Goal: Transaction & Acquisition: Purchase product/service

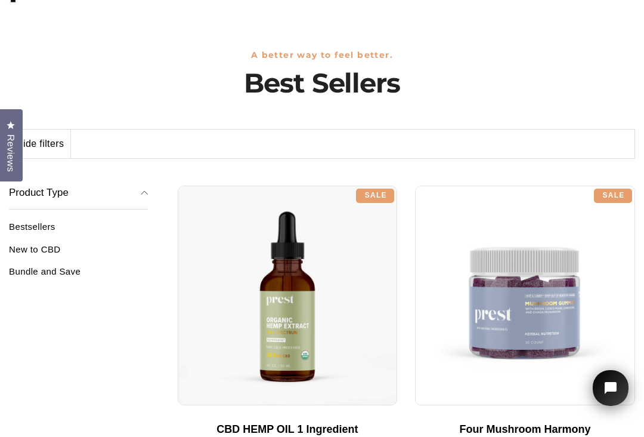
click at [54, 228] on link "Bestsellers" at bounding box center [78, 231] width 139 height 20
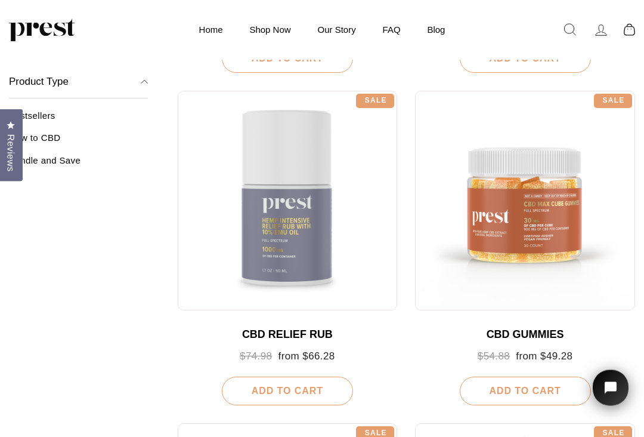
scroll to position [431, 0]
click at [533, 151] on link "QUICK VIEW" at bounding box center [526, 152] width 74 height 23
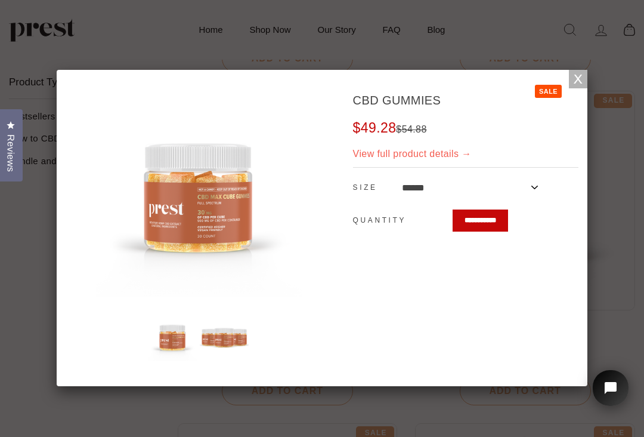
click at [472, 155] on link "View full product details →" at bounding box center [412, 154] width 119 height 10
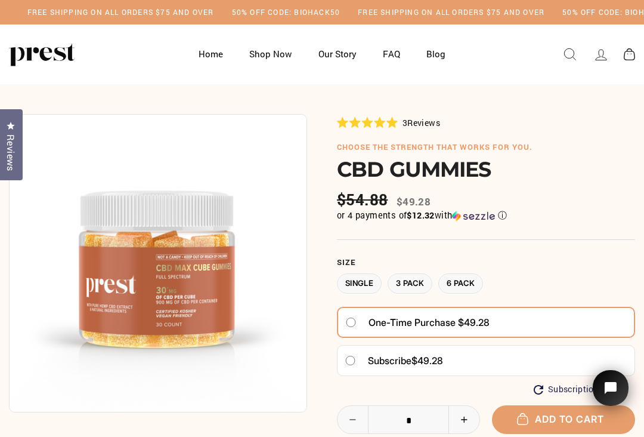
click at [415, 278] on label "3 Pack" at bounding box center [410, 283] width 45 height 21
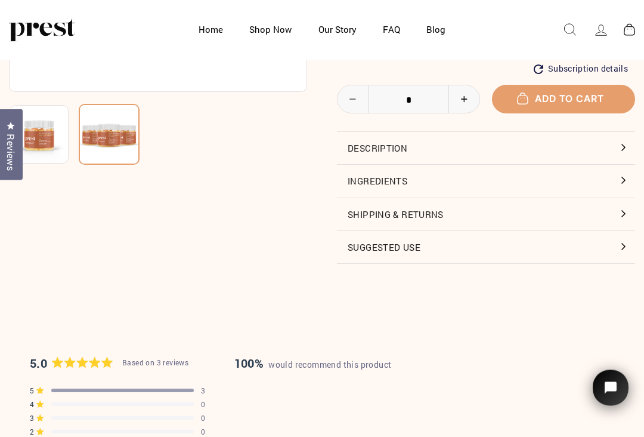
scroll to position [261, 0]
click at [622, 141] on button "Description" at bounding box center [486, 148] width 298 height 32
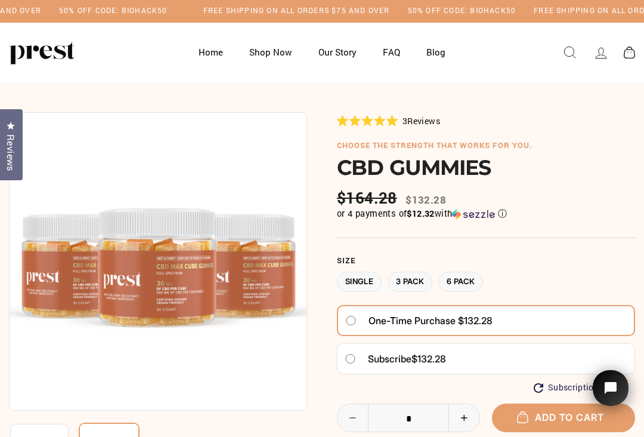
scroll to position [7, 0]
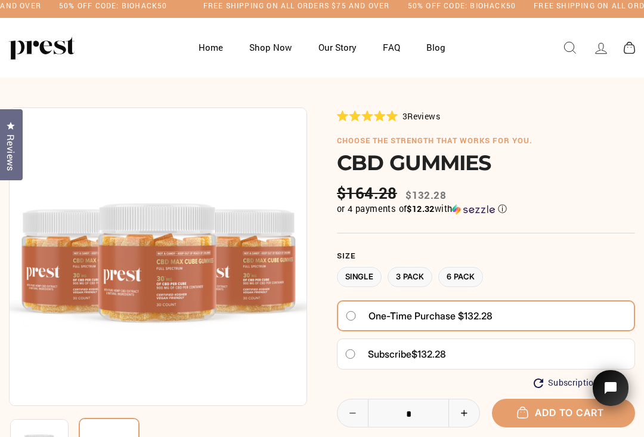
click at [556, 406] on button "Add to cart" at bounding box center [563, 413] width 143 height 28
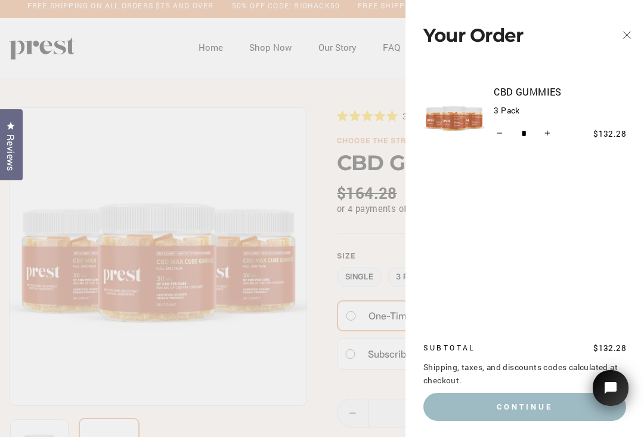
click at [547, 420] on button "Continue" at bounding box center [525, 406] width 203 height 27
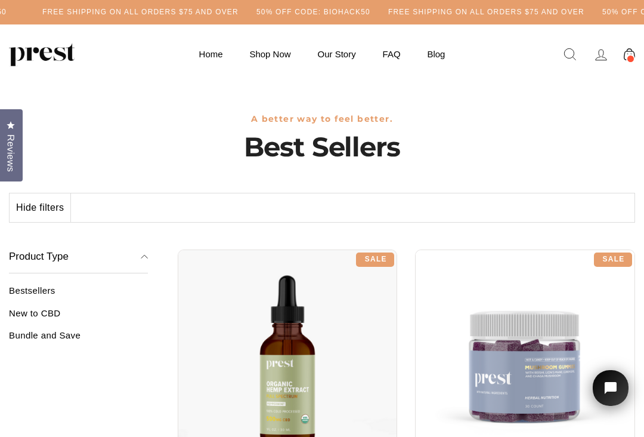
click at [53, 311] on link "New to CBD" at bounding box center [78, 318] width 139 height 20
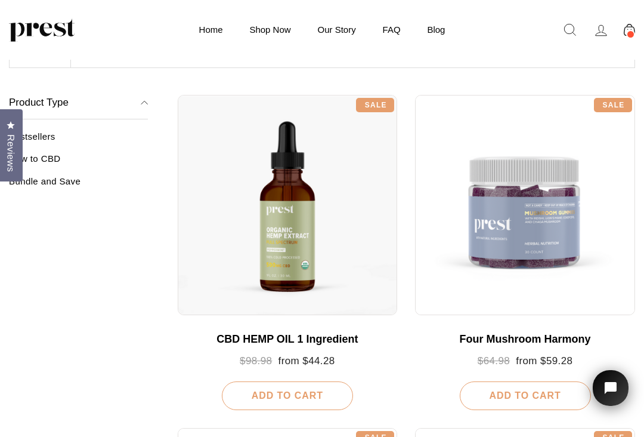
scroll to position [80, 0]
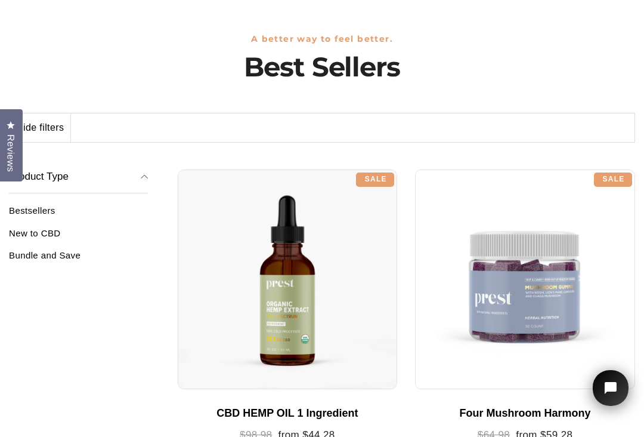
click at [51, 230] on link "New to CBD" at bounding box center [78, 238] width 139 height 20
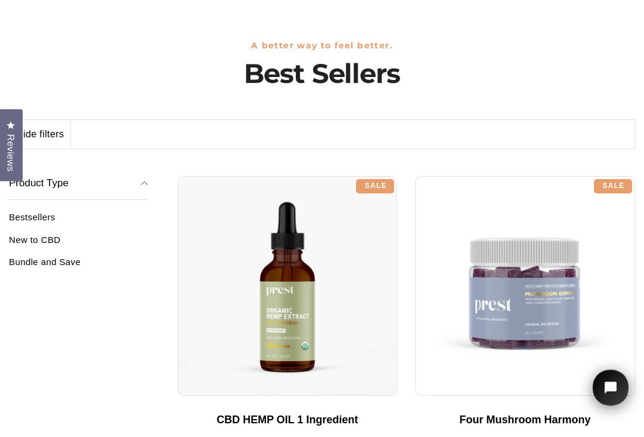
scroll to position [71, 0]
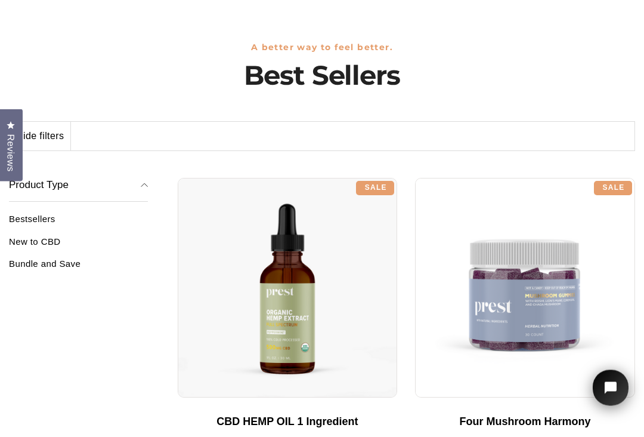
click at [54, 267] on link "Bundle and Save" at bounding box center [78, 269] width 139 height 20
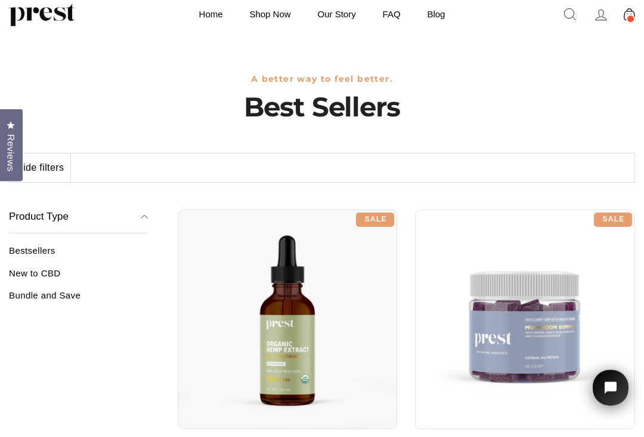
scroll to position [0, 0]
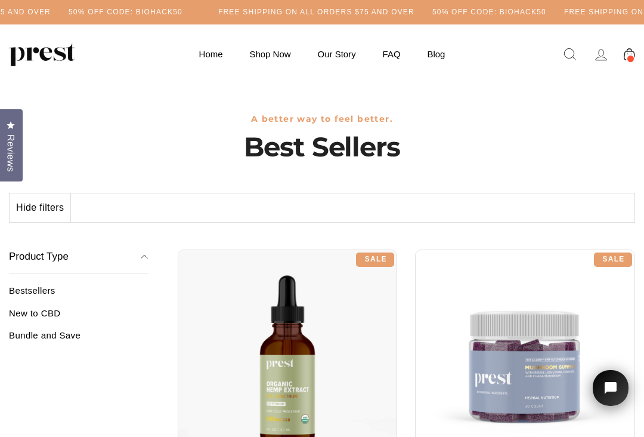
click at [279, 54] on link "Shop Now" at bounding box center [269, 53] width 65 height 23
click at [146, 257] on icon "button" at bounding box center [144, 256] width 7 height 7
click at [142, 260] on button "Product Type" at bounding box center [78, 256] width 139 height 33
click at [45, 293] on link "Bestsellers" at bounding box center [78, 295] width 139 height 20
click at [636, 56] on link at bounding box center [630, 54] width 26 height 21
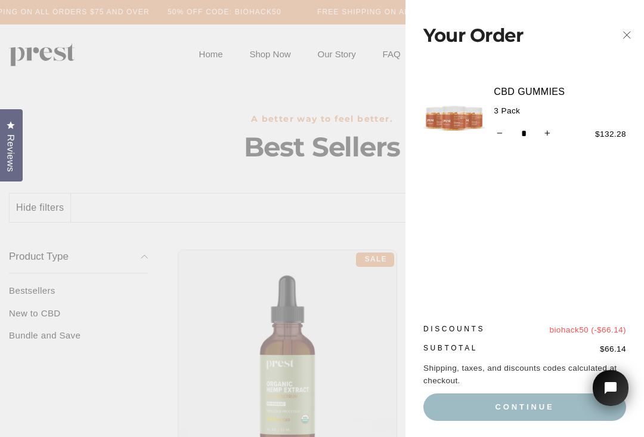
click at [624, 33] on icon "button" at bounding box center [627, 35] width 17 height 17
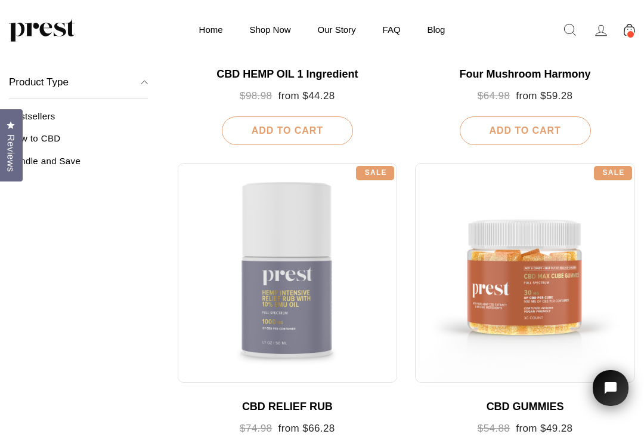
scroll to position [365, 0]
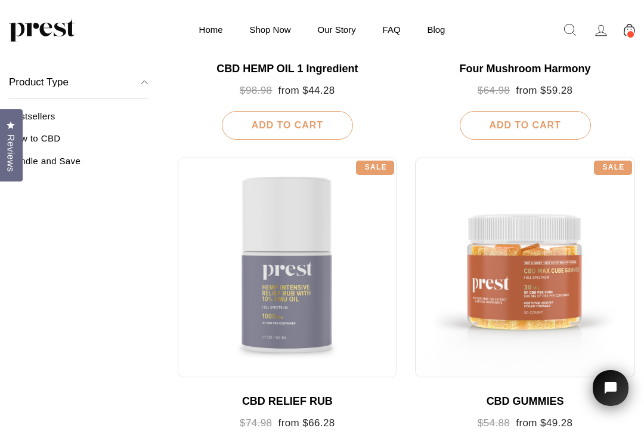
click at [533, 213] on link "QUICK VIEW" at bounding box center [526, 219] width 74 height 23
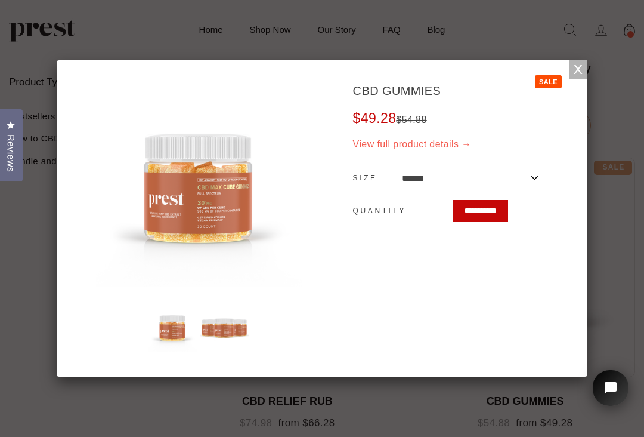
scroll to position [0, 0]
click at [578, 71] on link at bounding box center [577, 68] width 21 height 21
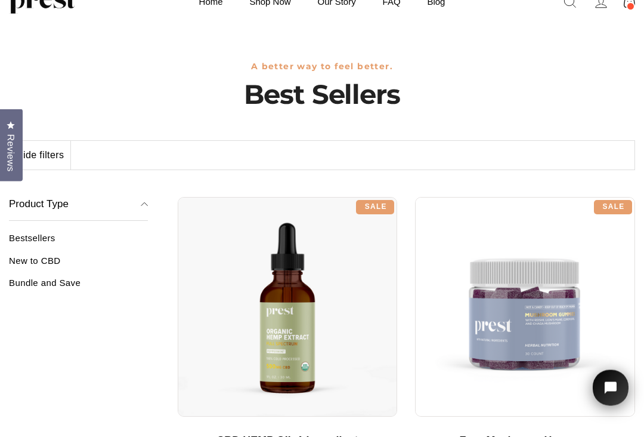
scroll to position [51, 0]
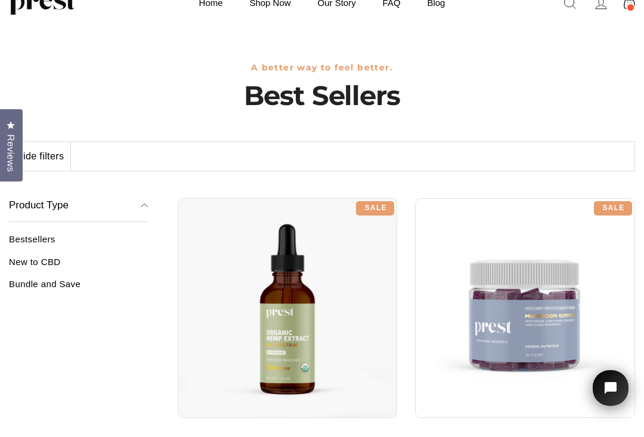
click at [48, 237] on link "Bestsellers" at bounding box center [78, 244] width 139 height 20
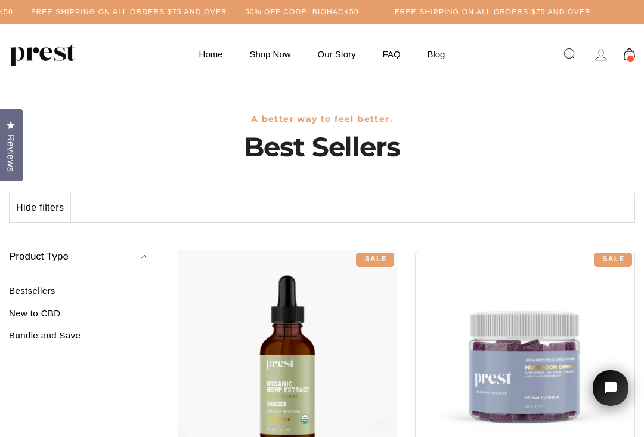
click at [55, 289] on link "Bestsellers" at bounding box center [78, 295] width 139 height 20
